Goal: Task Accomplishment & Management: Complete application form

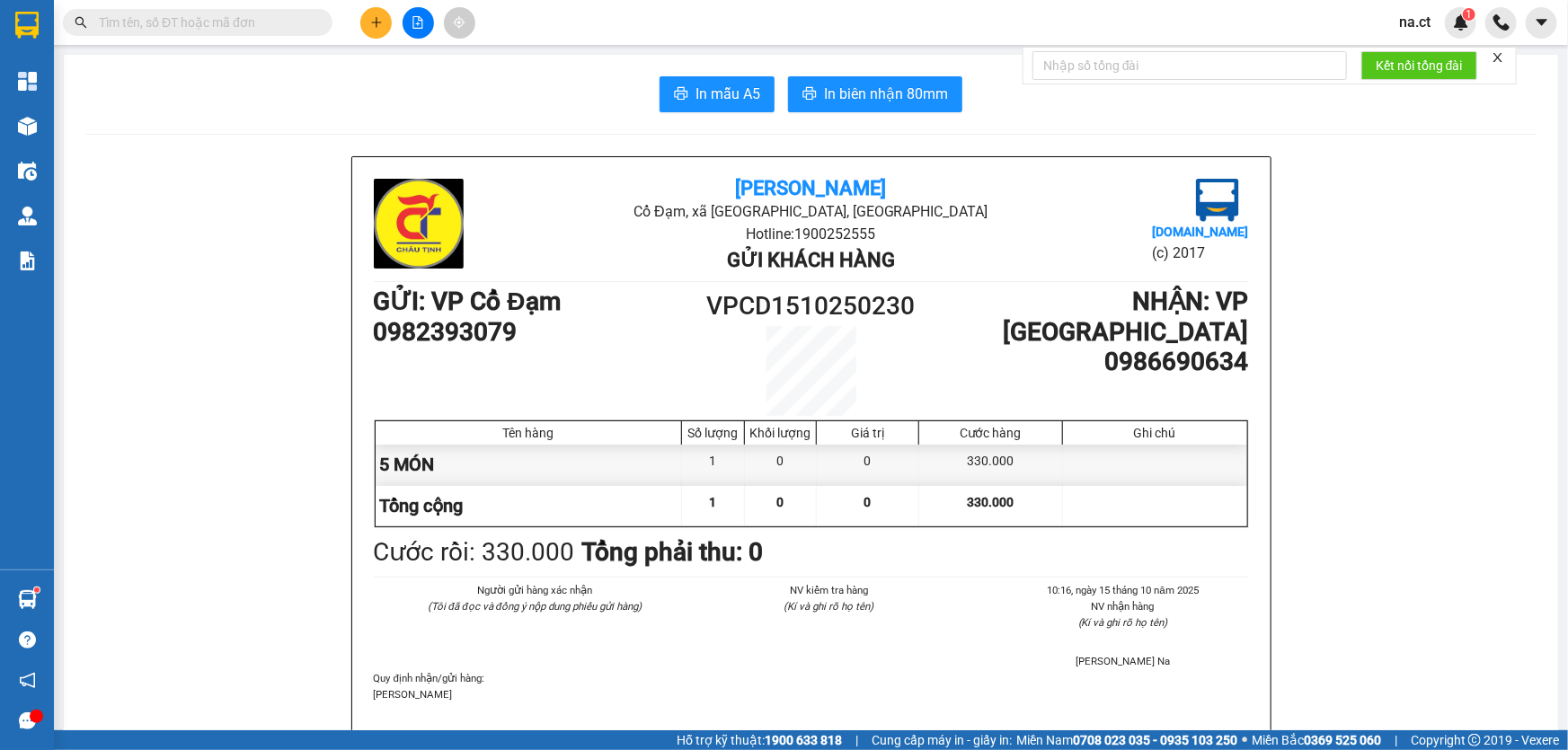
click at [1427, 18] on span "na.ct" at bounding box center [1414, 21] width 60 height 22
click at [1428, 56] on span "Đăng xuất" at bounding box center [1452, 55] width 75 height 19
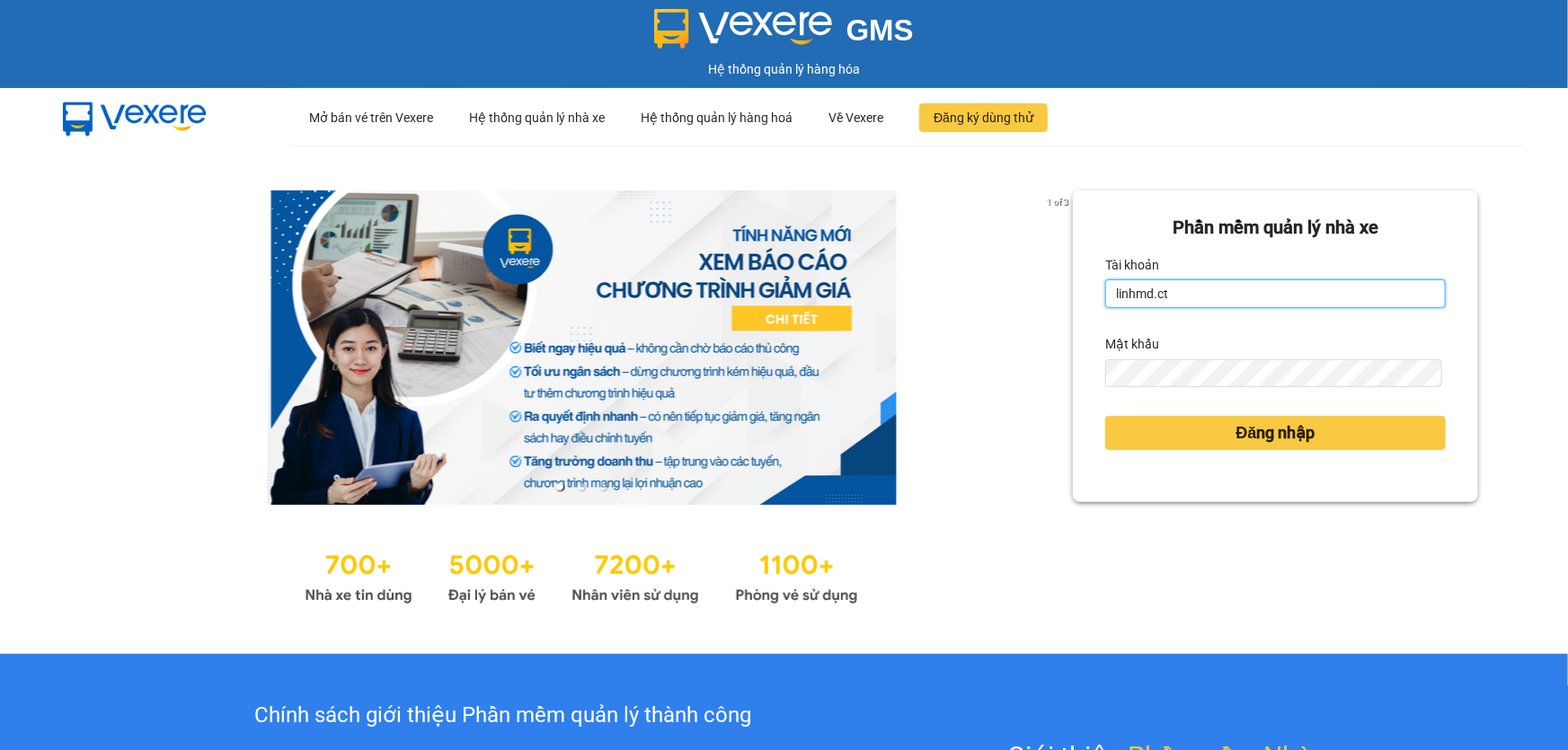
click at [1189, 292] on input "linhmd.ct" at bounding box center [1275, 294] width 340 height 29
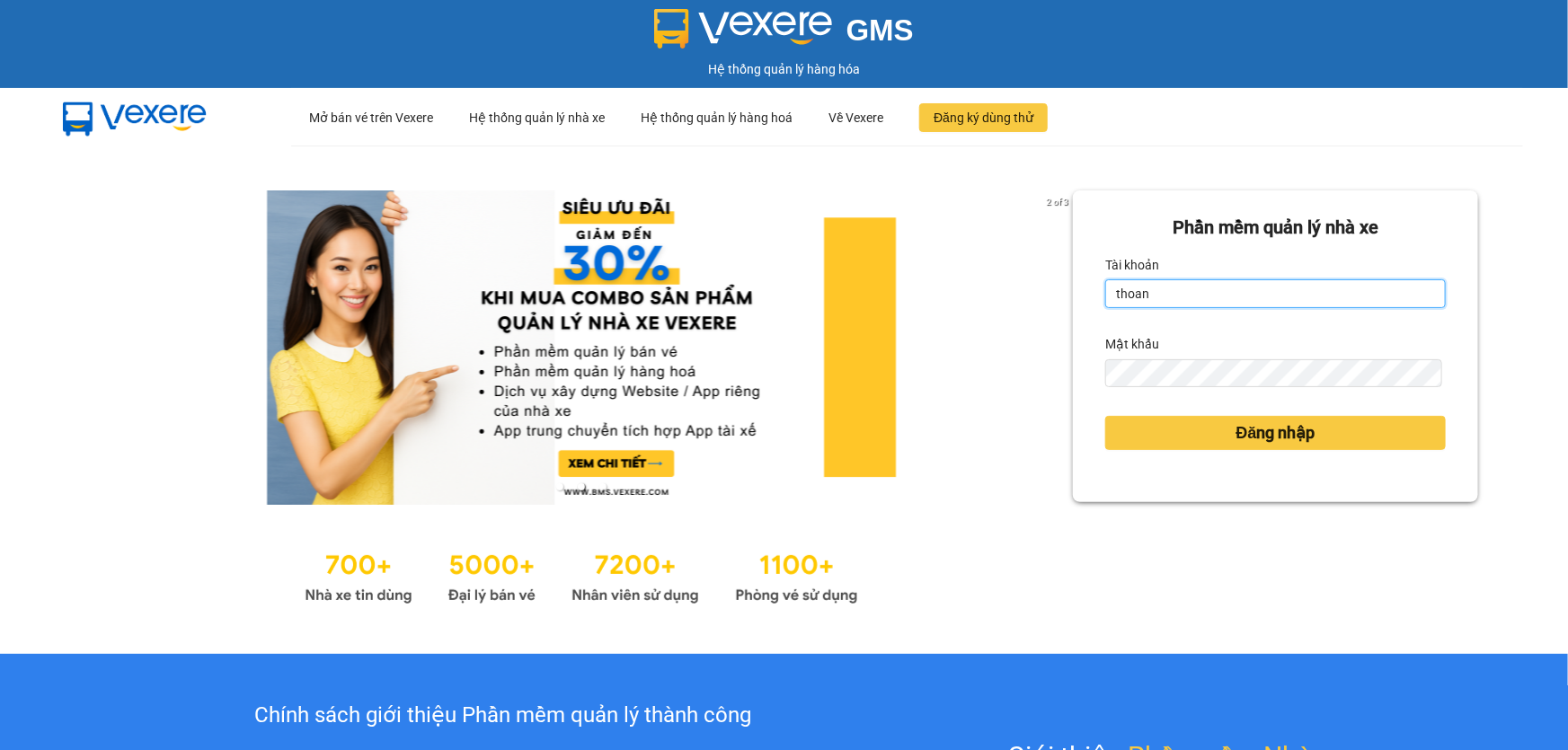
type input "thoan1.ct"
click at [1105, 416] on button "Đăng nhập" at bounding box center [1275, 432] width 340 height 34
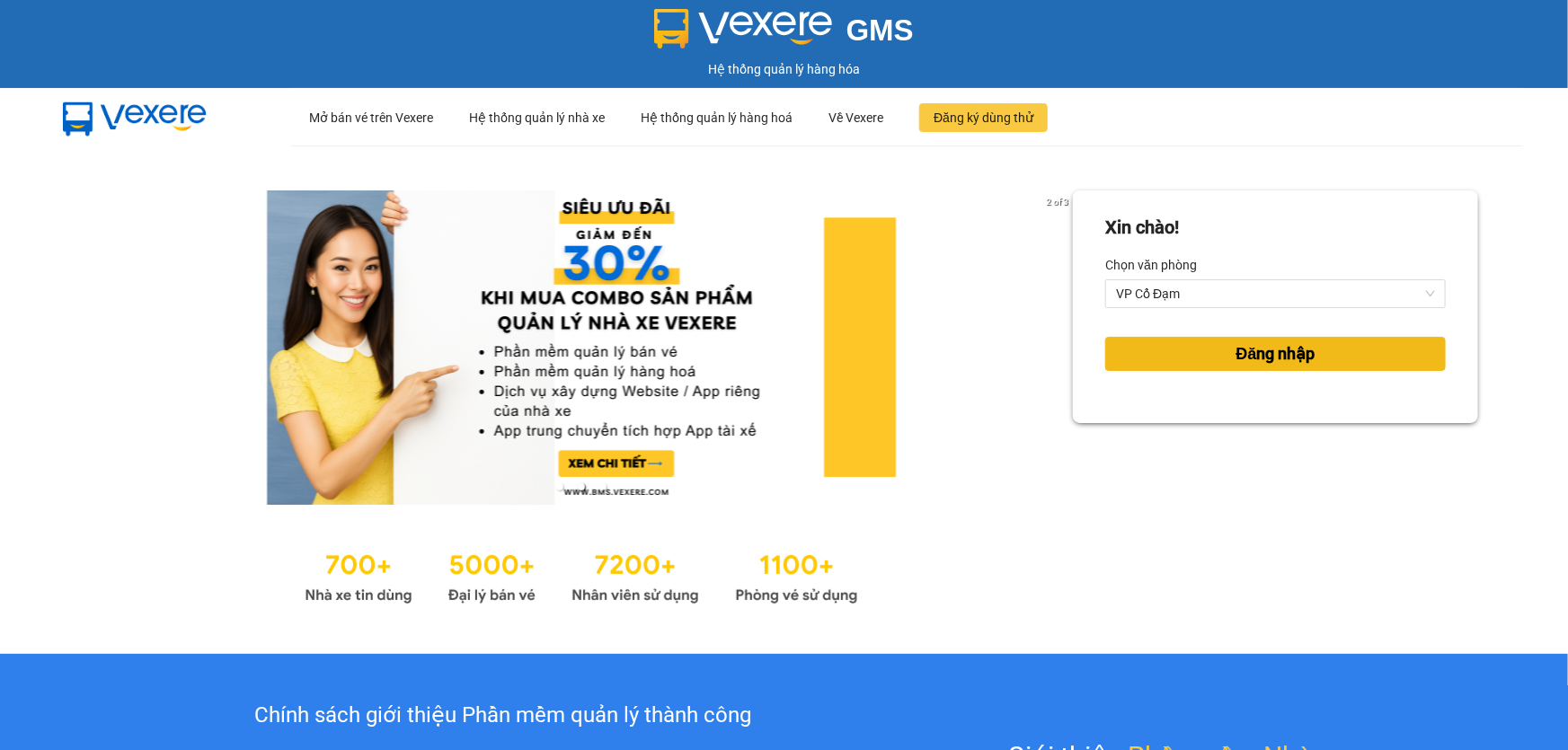
click at [1174, 362] on button "Đăng nhập" at bounding box center [1275, 353] width 340 height 34
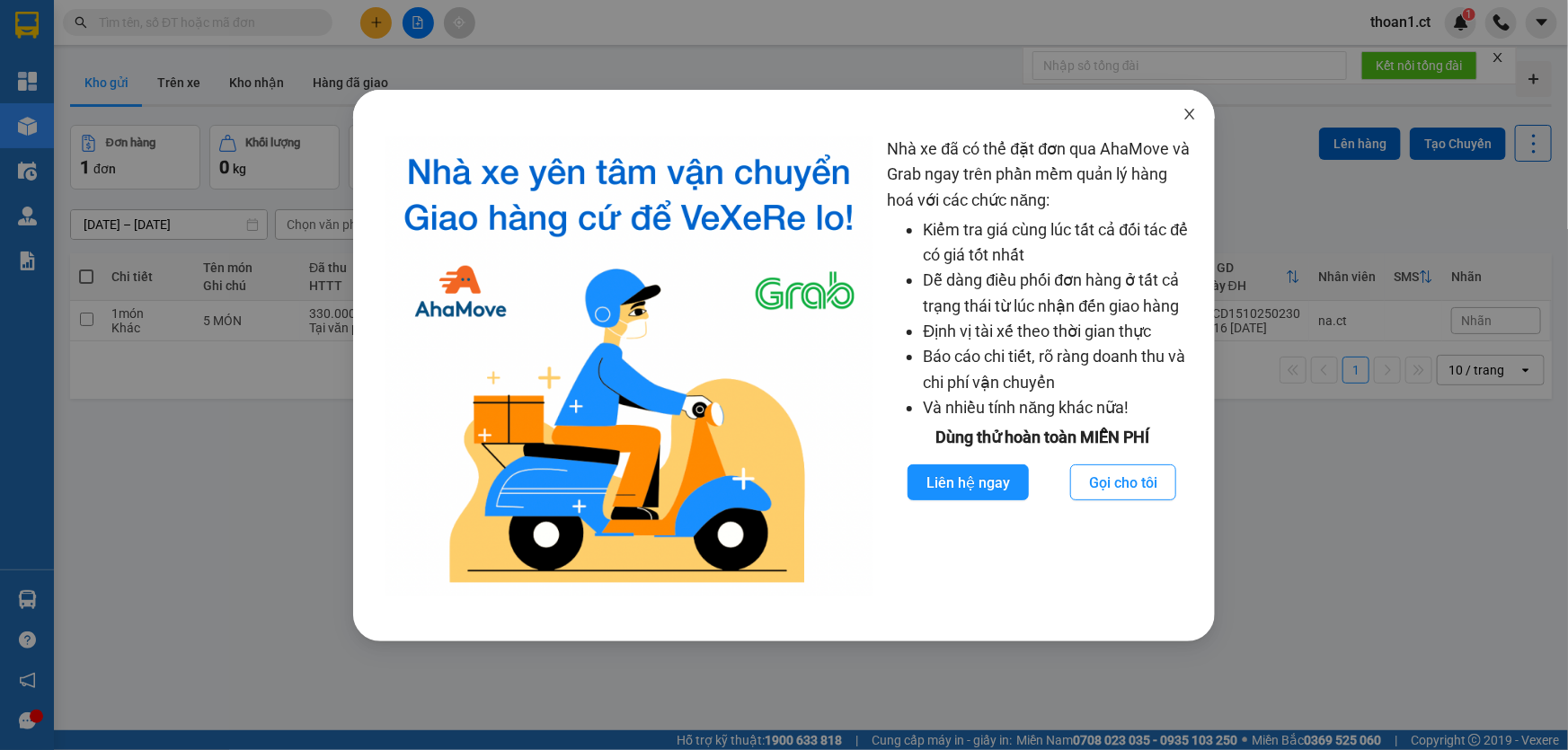
click at [1186, 115] on icon "close" at bounding box center [1189, 114] width 15 height 14
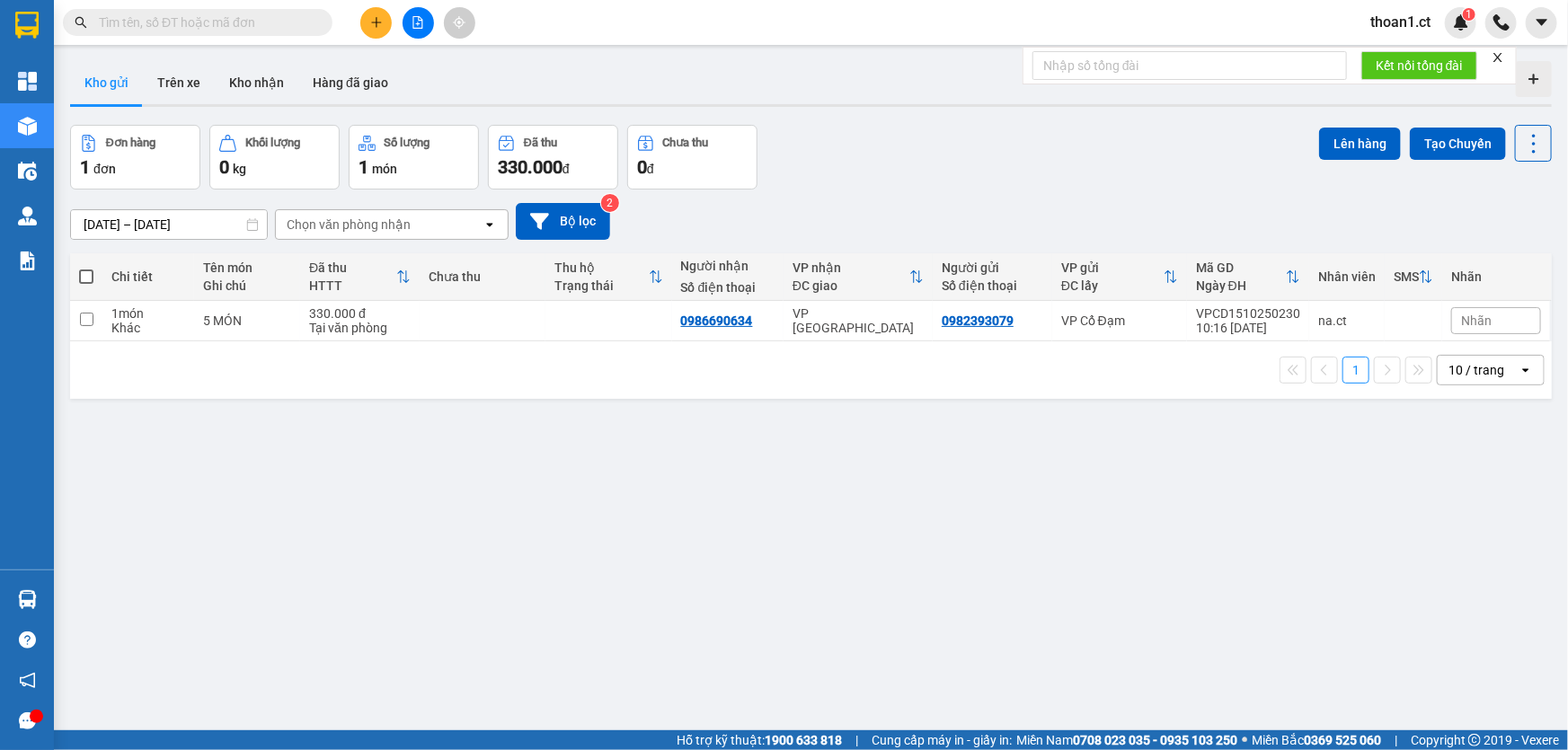
click at [252, 18] on input "text" at bounding box center [204, 22] width 212 height 19
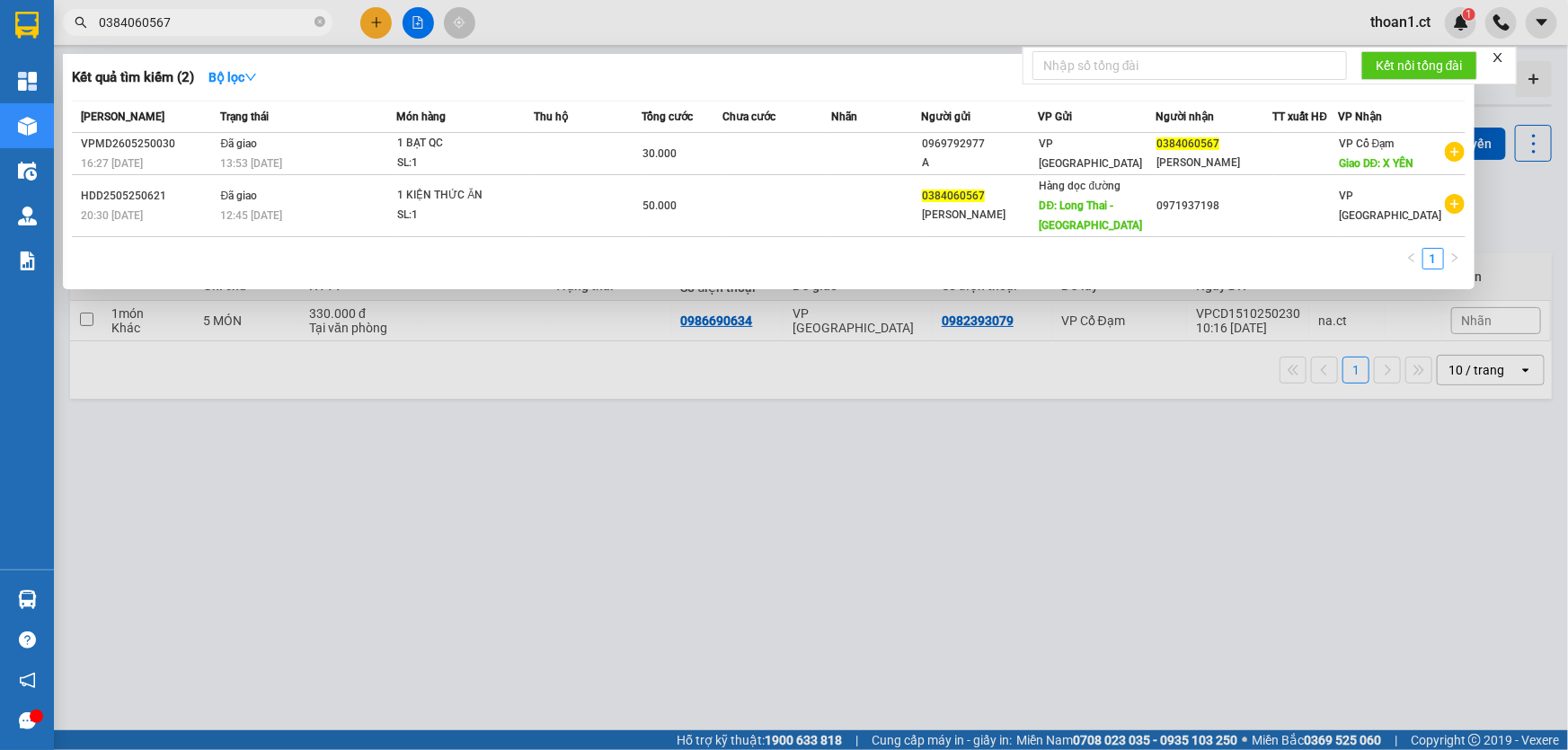
click at [186, 26] on input "0384060567" at bounding box center [204, 22] width 212 height 19
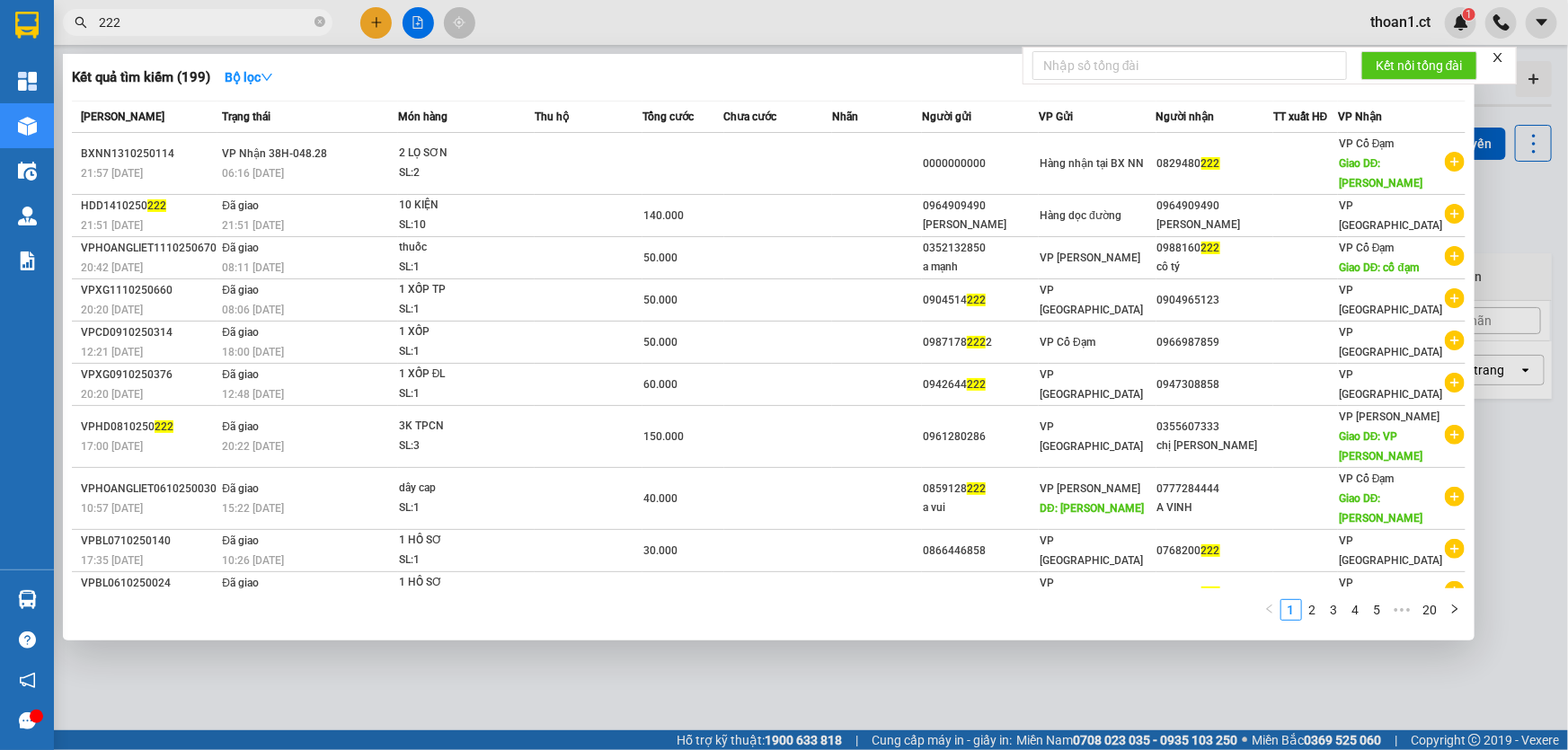
type input "222"
click at [317, 19] on icon "close-circle" at bounding box center [319, 21] width 11 height 11
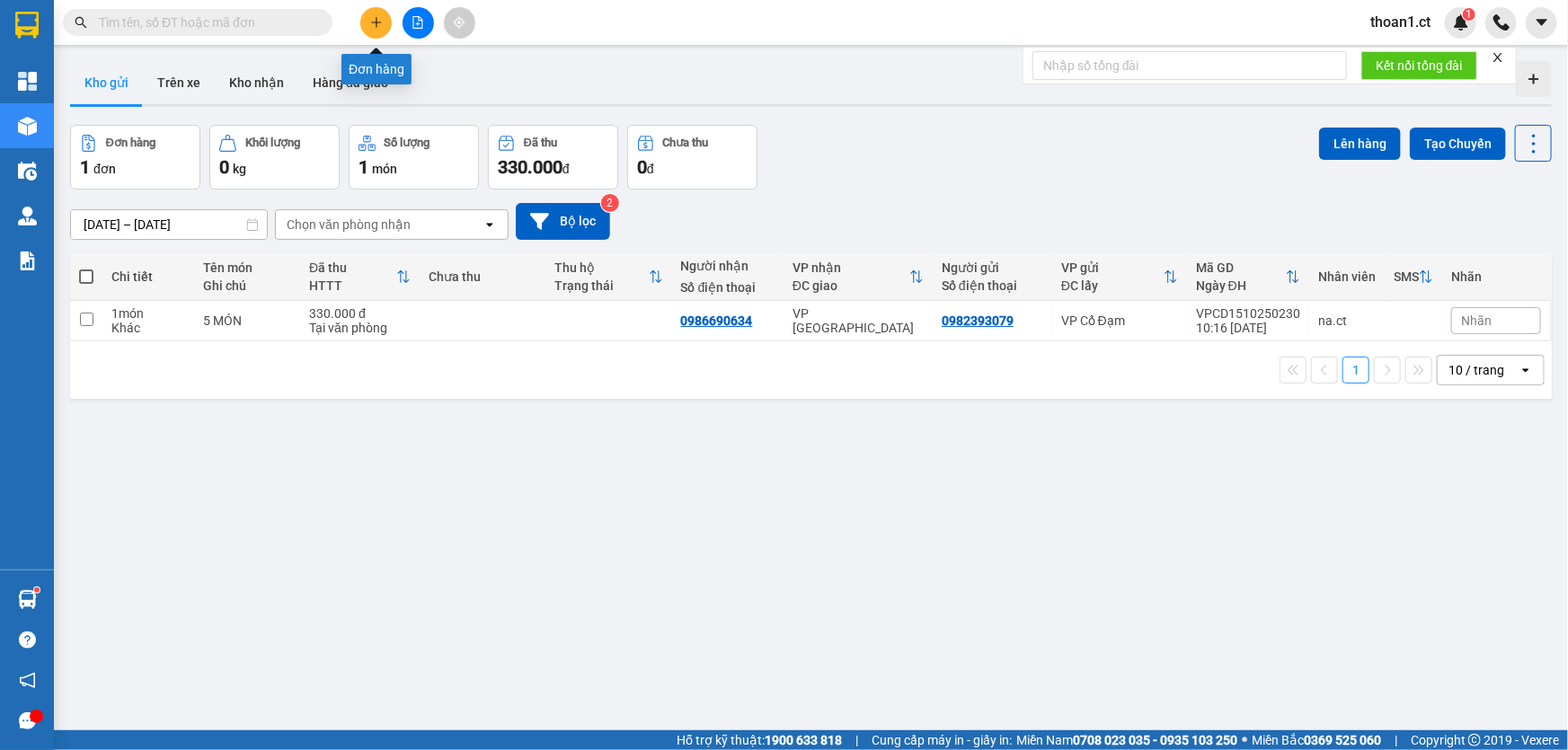
click at [375, 22] on icon "plus" at bounding box center [376, 21] width 10 height 1
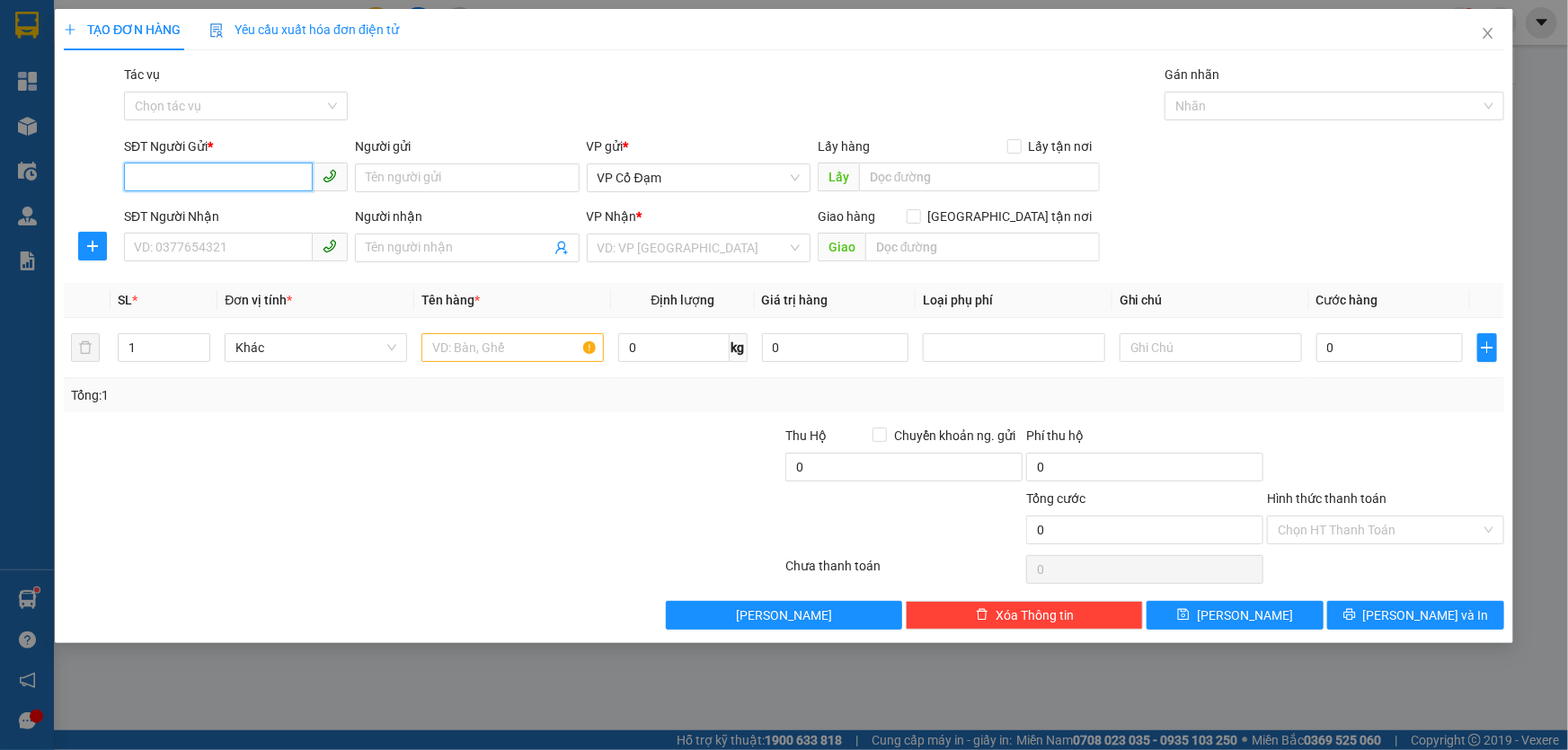
click at [277, 174] on input "SĐT Người Gửi *" at bounding box center [218, 177] width 189 height 29
paste input "0827676944"
type input "0827676944"
click at [230, 249] on input "SĐT Người Nhận" at bounding box center [218, 247] width 189 height 29
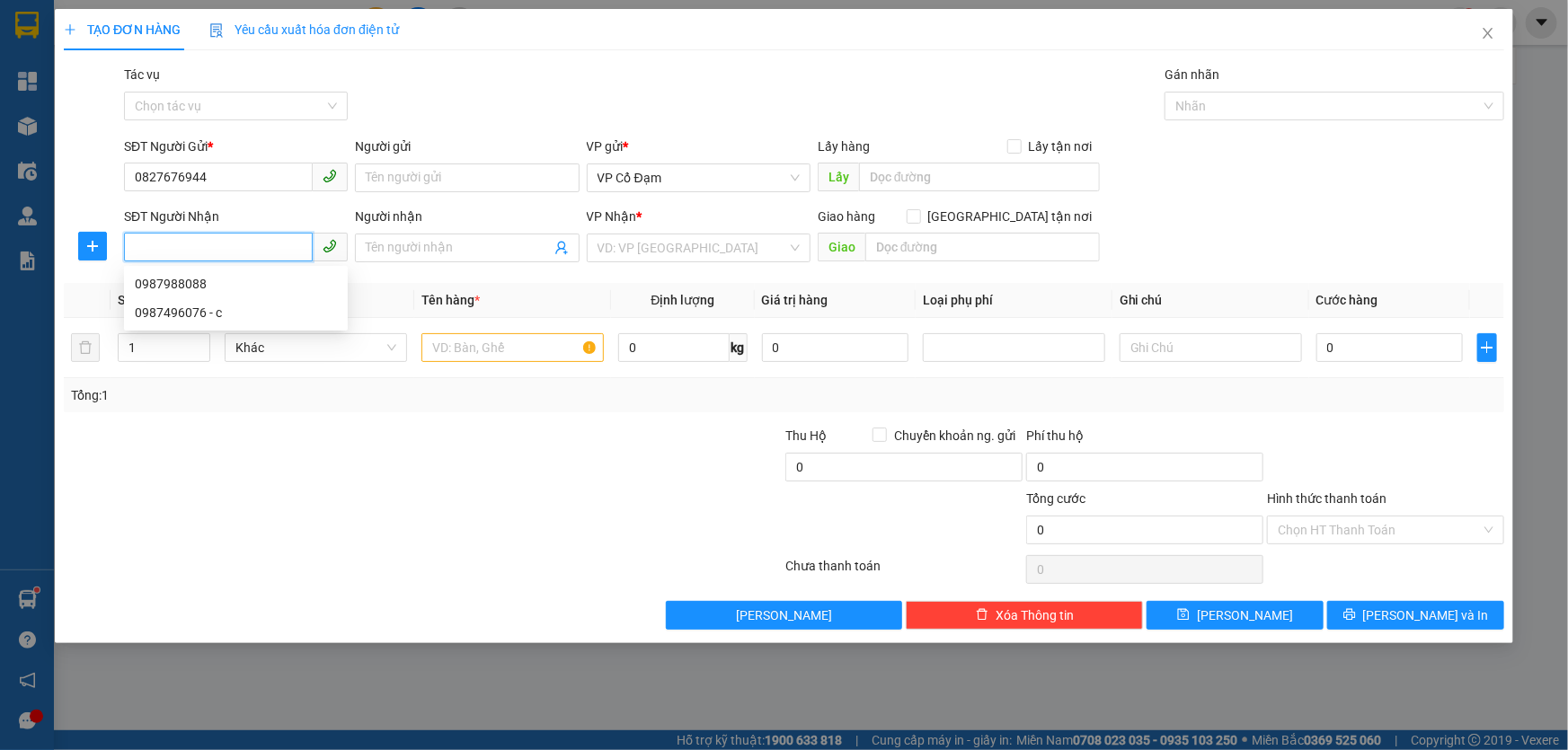
paste input "0987988088"
type input "0987988088"
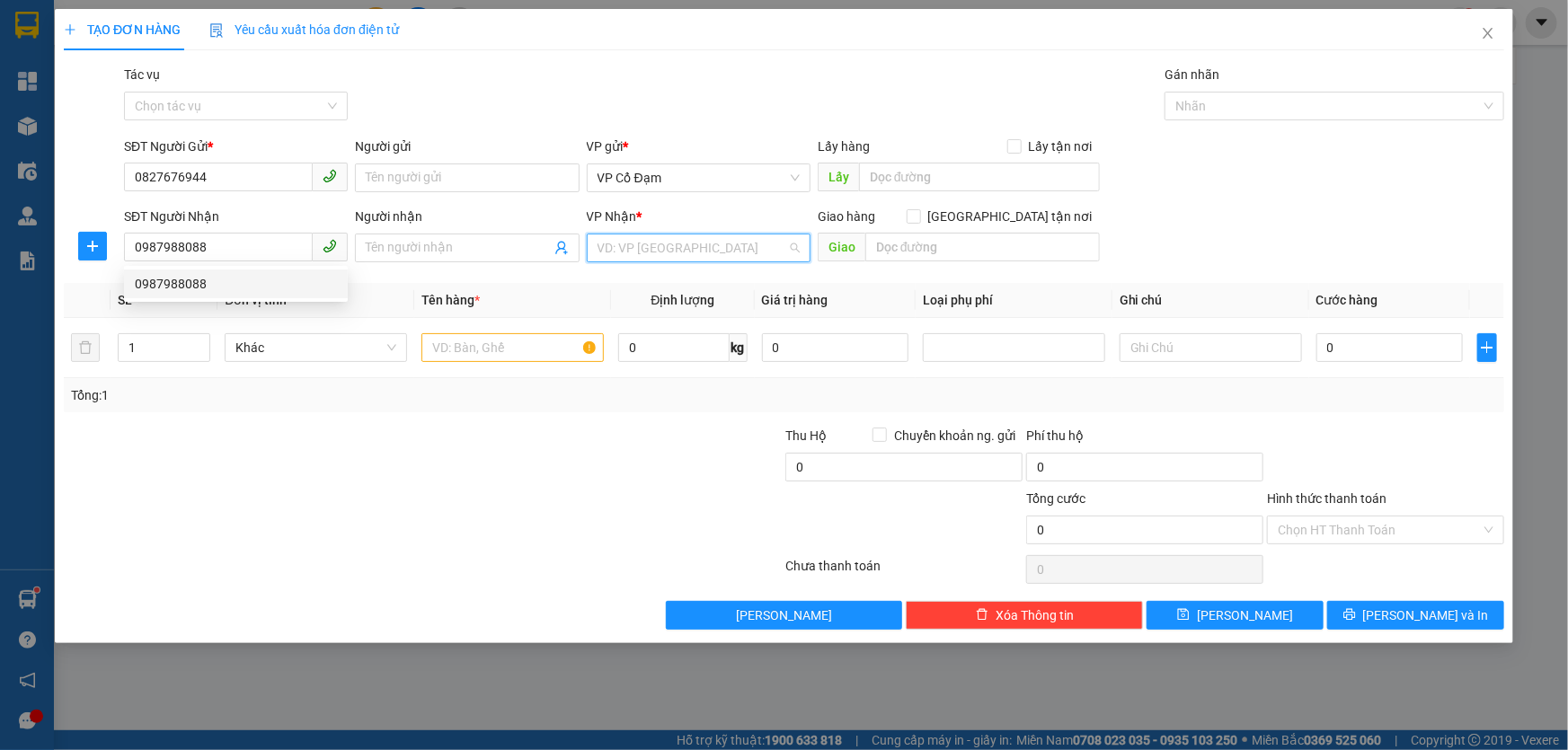
click at [694, 250] on input "search" at bounding box center [692, 248] width 189 height 27
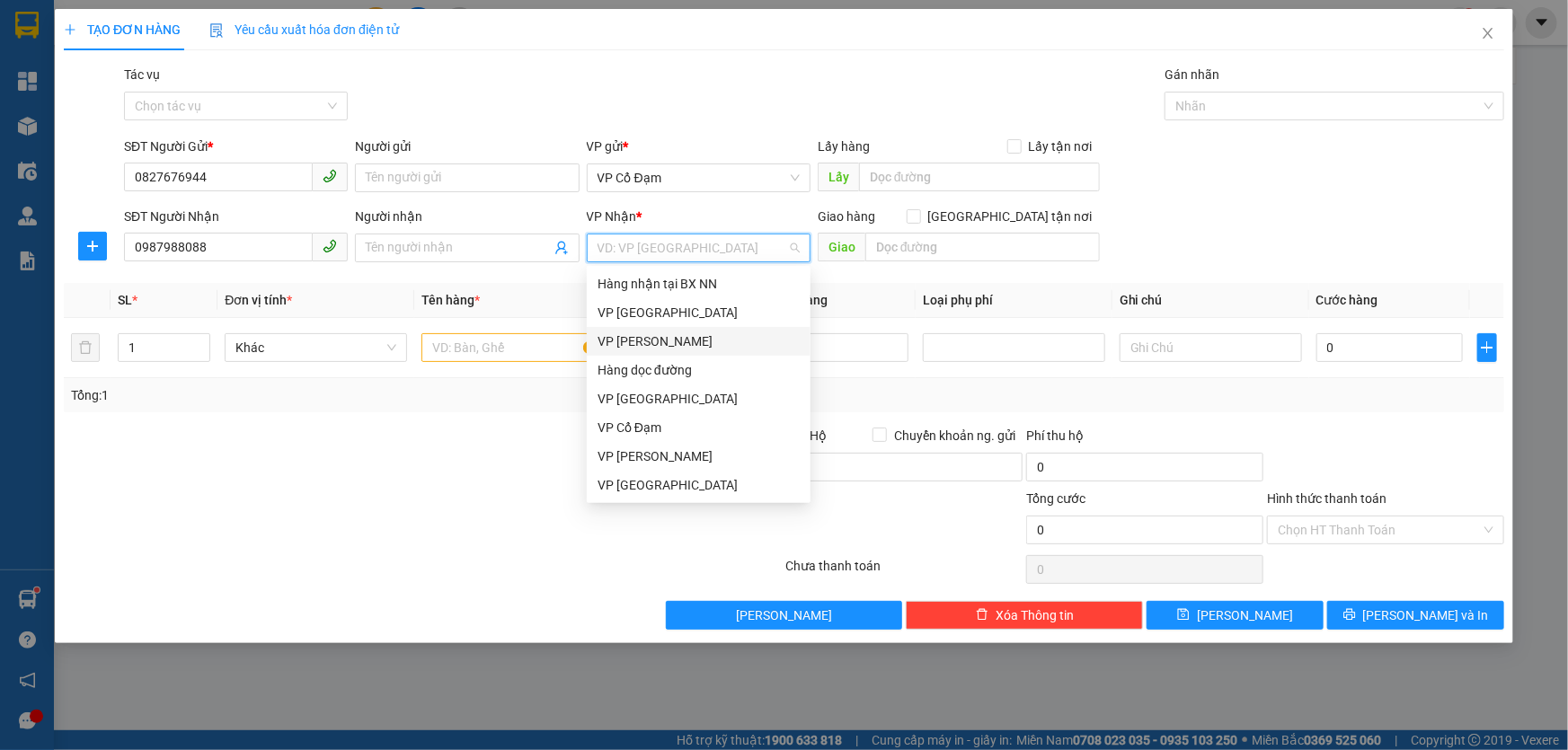
click at [697, 340] on div "VP Hoàng Liệt" at bounding box center [698, 341] width 202 height 19
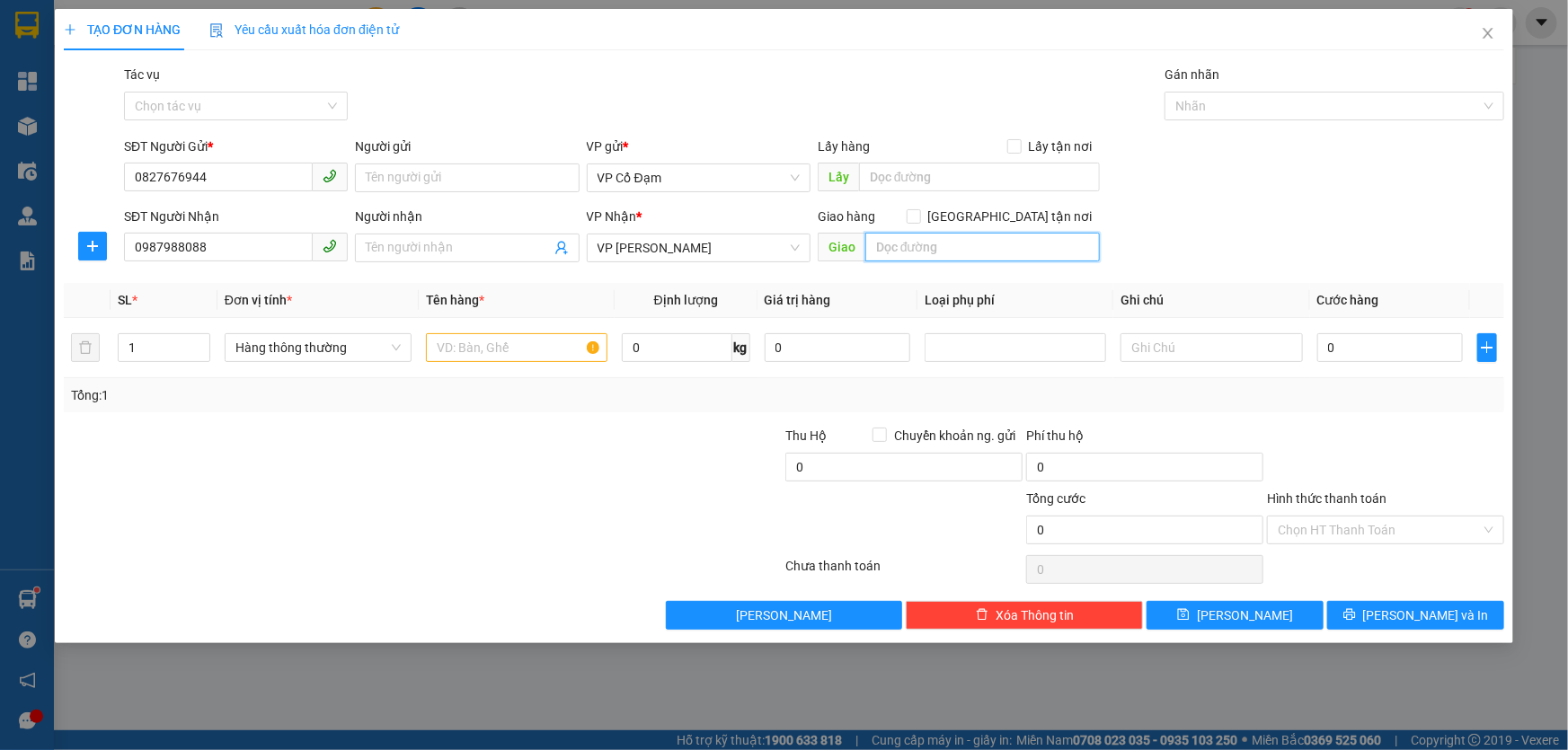
click at [925, 249] on input "text" at bounding box center [982, 247] width 235 height 29
click at [917, 187] on input "text" at bounding box center [978, 177] width 241 height 29
type input "X Thành"
click at [524, 345] on input "text" at bounding box center [517, 348] width 182 height 29
type input "1 Bì Gạo"
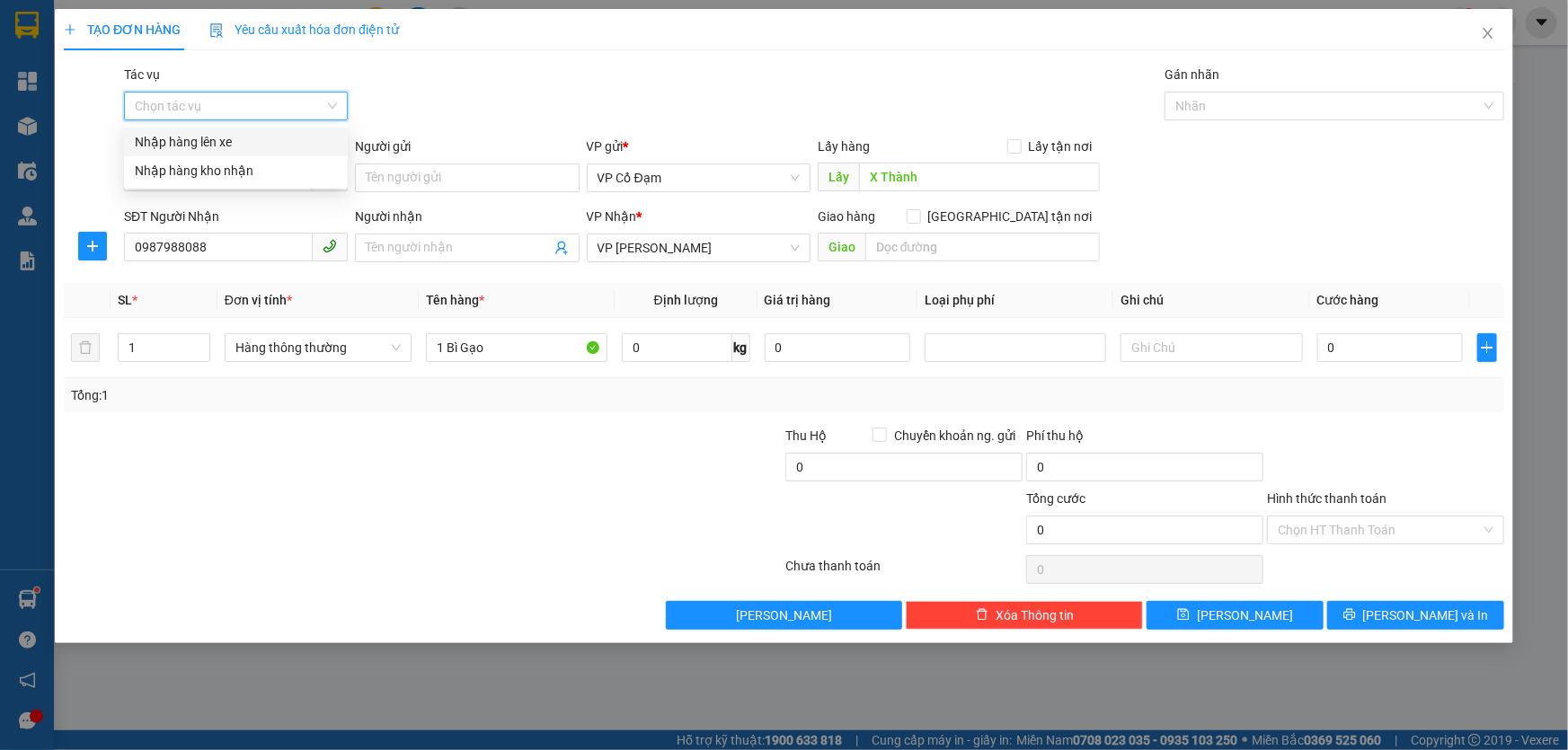
click at [287, 98] on input "Tác vụ" at bounding box center [229, 106] width 189 height 27
click at [235, 139] on div "Nhập hàng lên xe" at bounding box center [235, 142] width 202 height 19
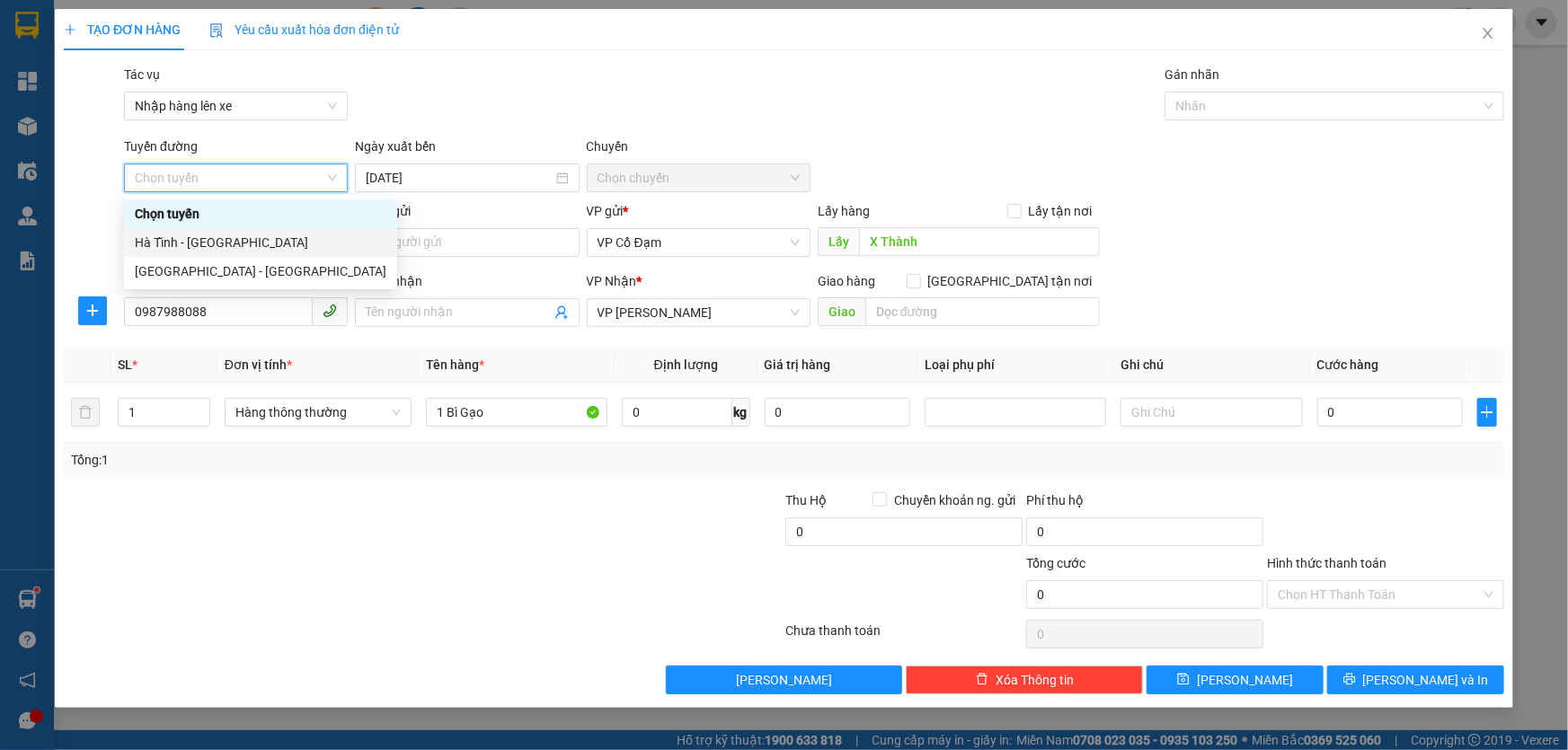
click at [245, 243] on div "Hà Tĩnh - Hà Nội" at bounding box center [260, 243] width 251 height 19
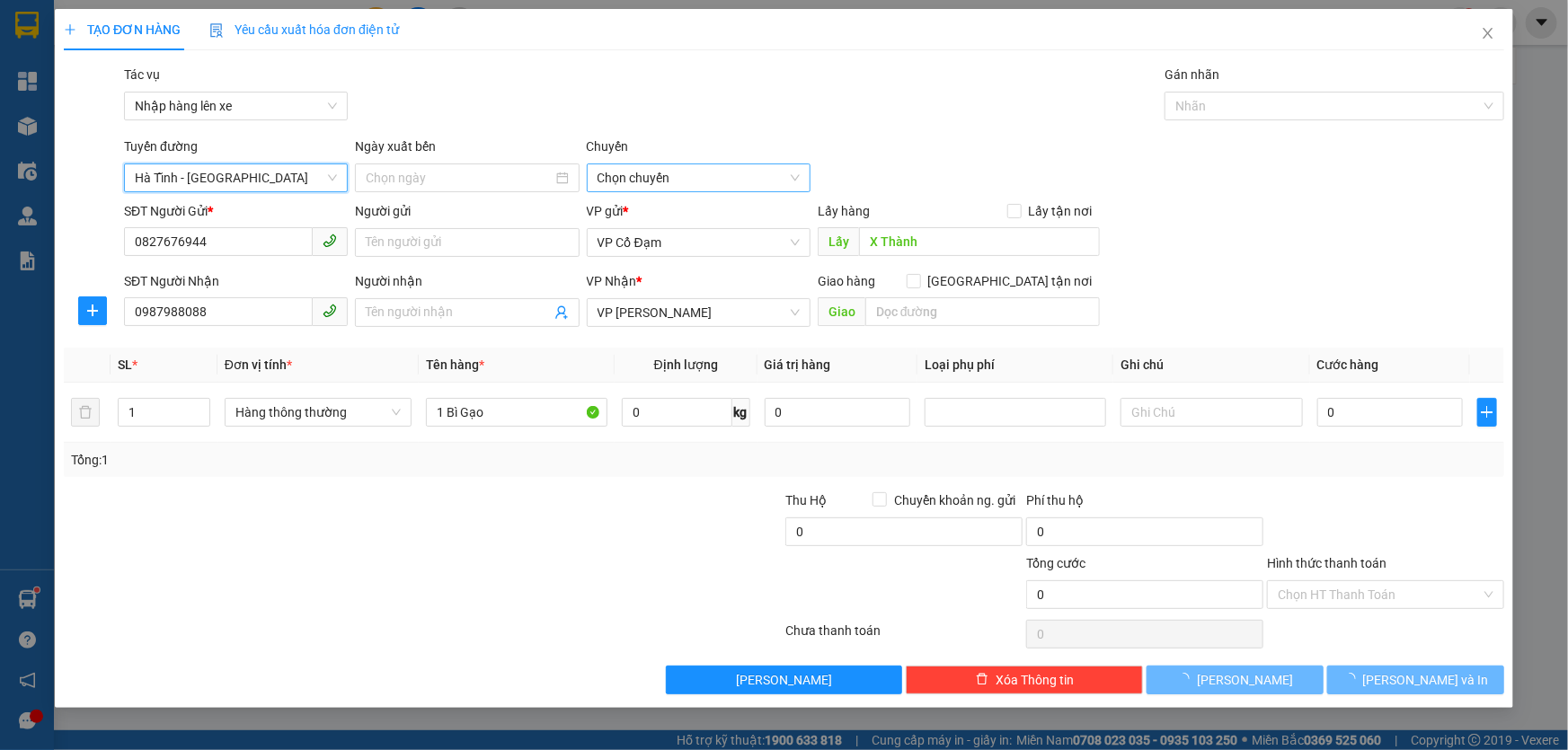
type input "15/10/2025"
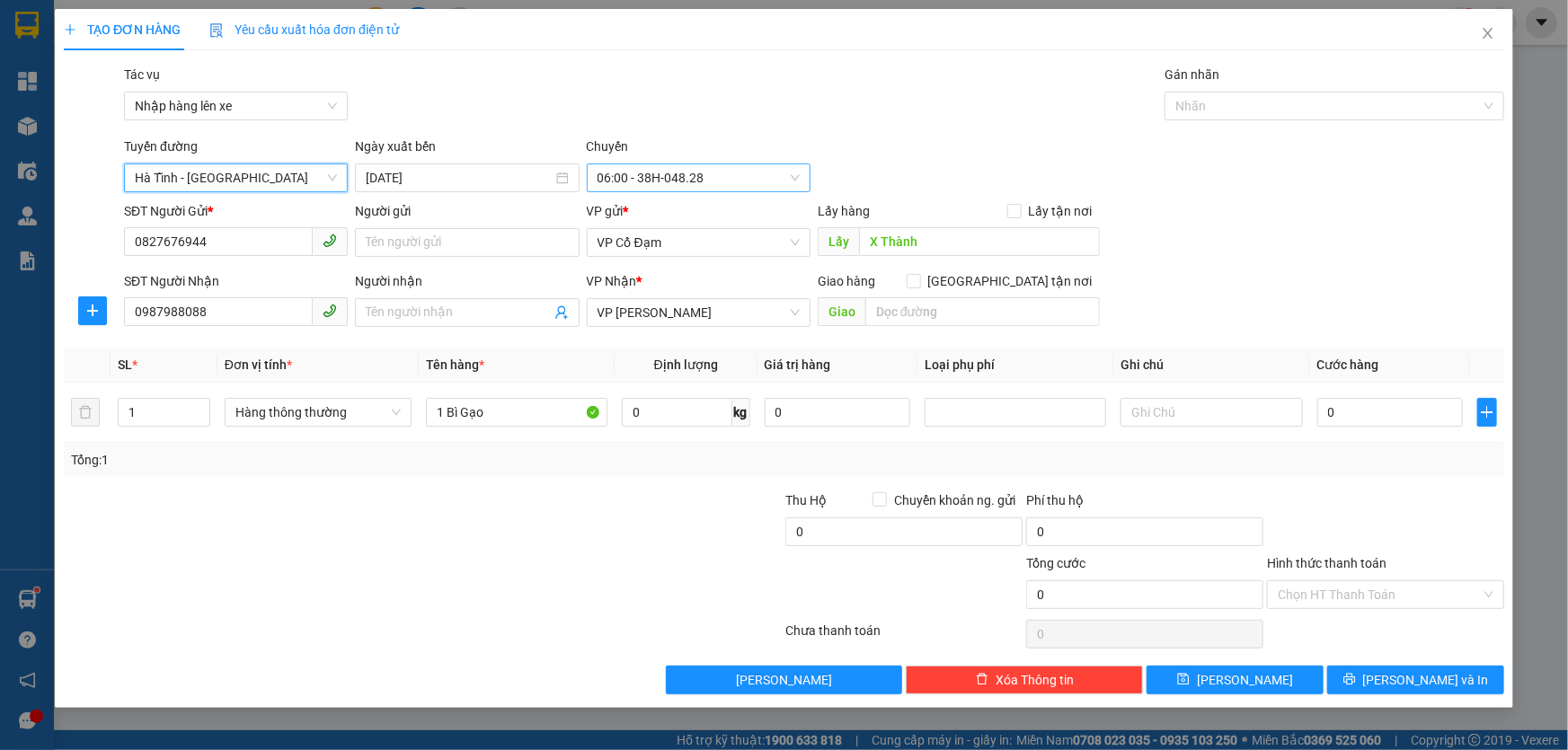
click at [650, 174] on span "06:00 - 38H-048.28" at bounding box center [698, 178] width 202 height 27
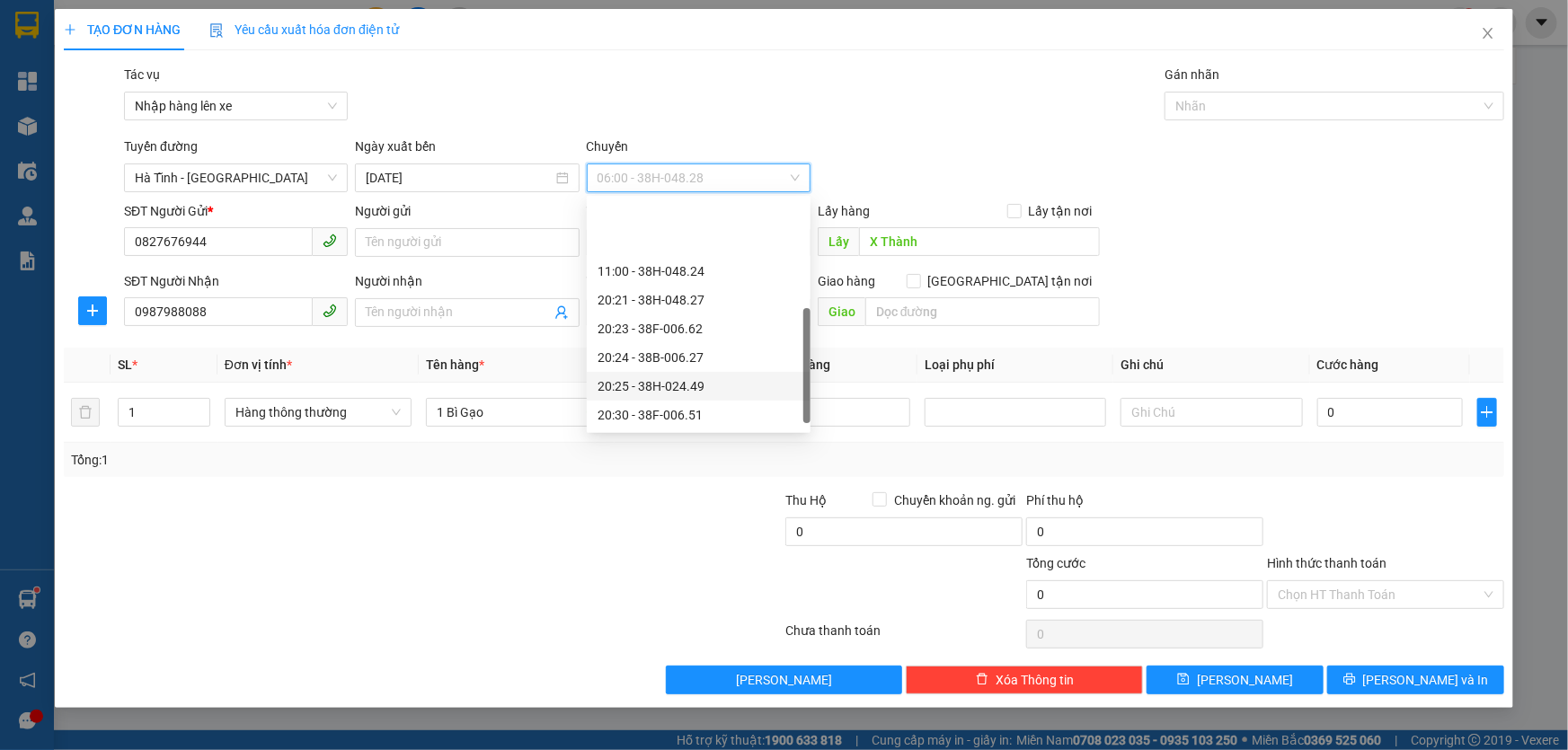
scroll to position [85, 0]
click at [681, 355] on div "21:00 - 38B-018.11" at bounding box center [698, 359] width 202 height 19
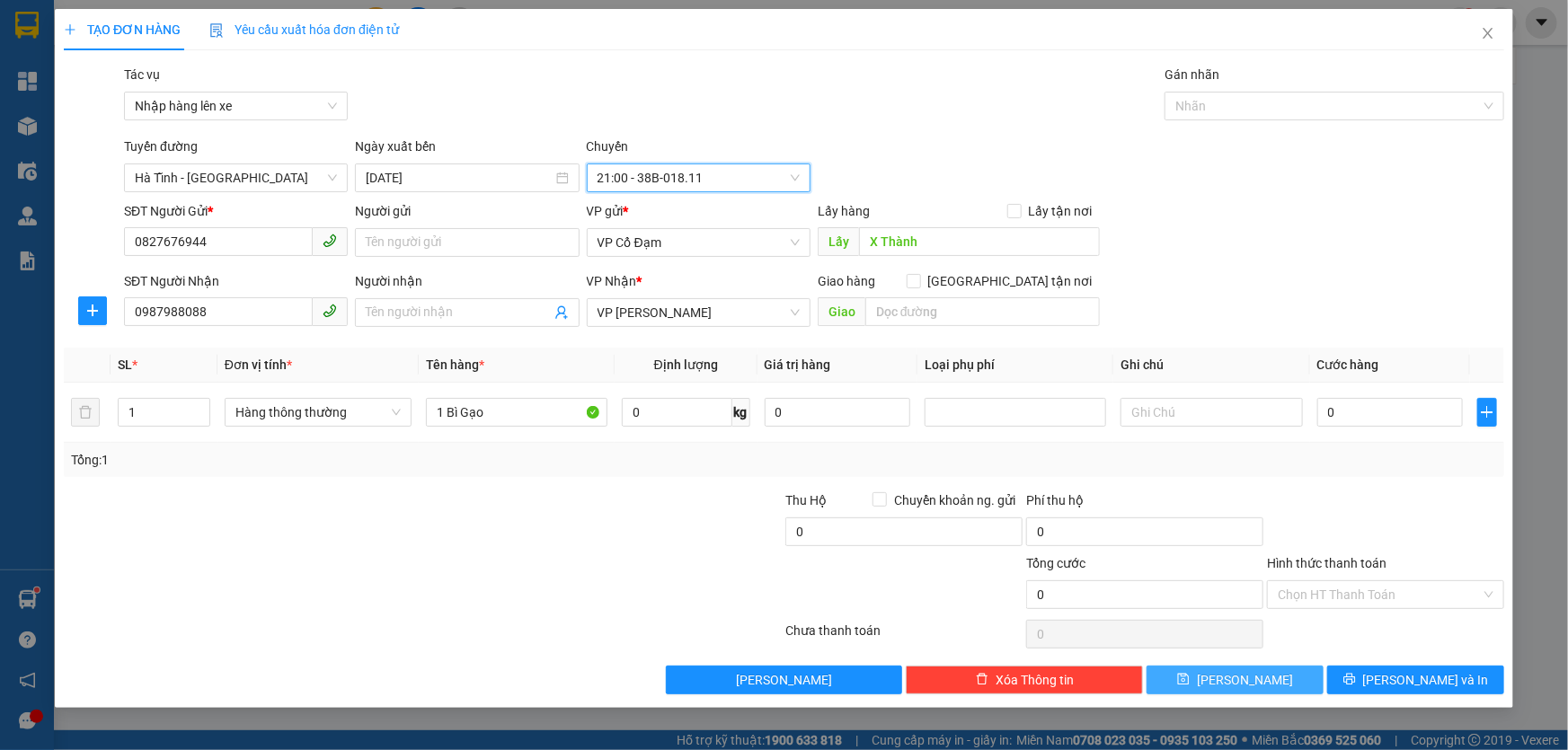
click at [1249, 675] on span "Lưu" at bounding box center [1244, 679] width 96 height 19
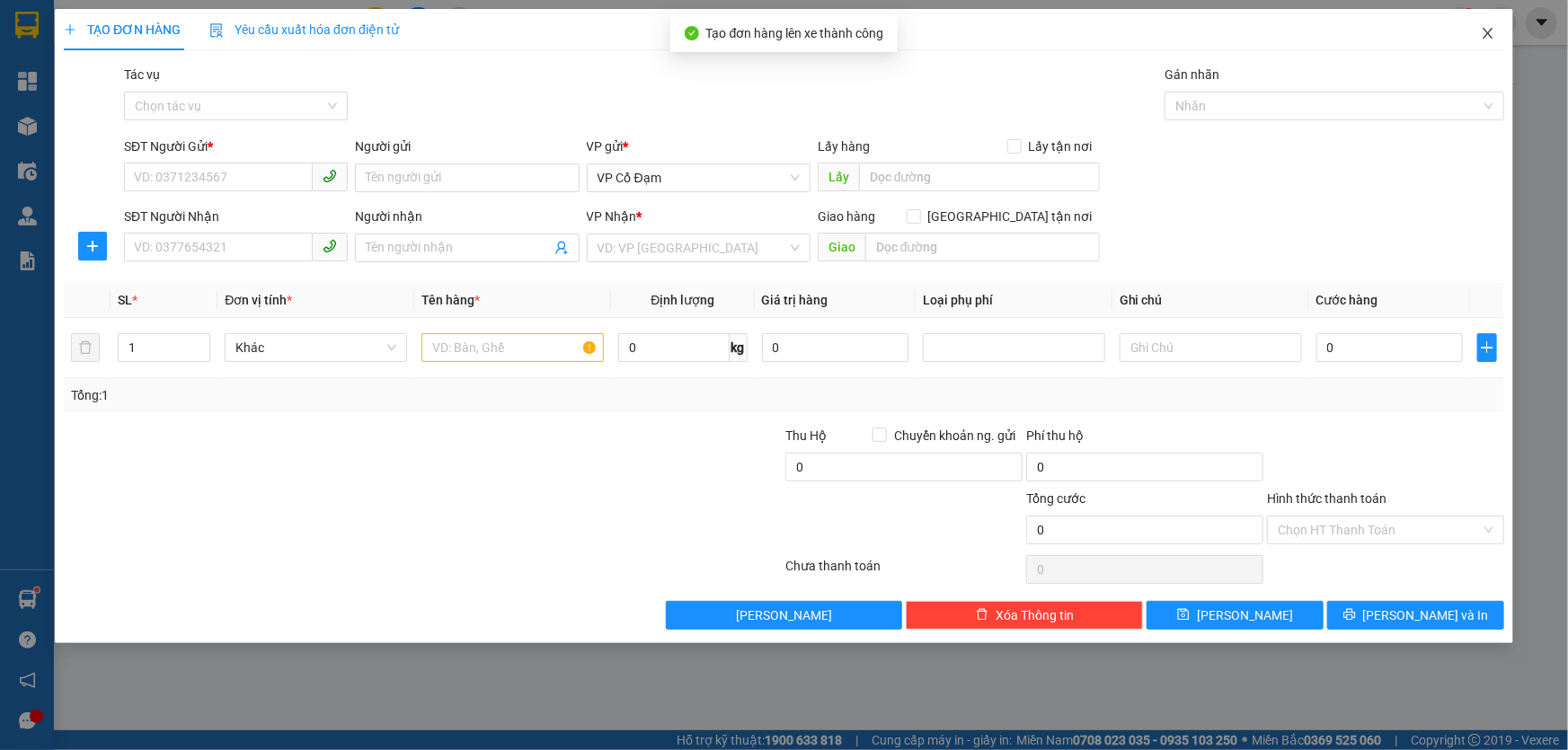
click at [1490, 28] on icon "close" at bounding box center [1488, 33] width 15 height 14
